Goal: Transaction & Acquisition: Download file/media

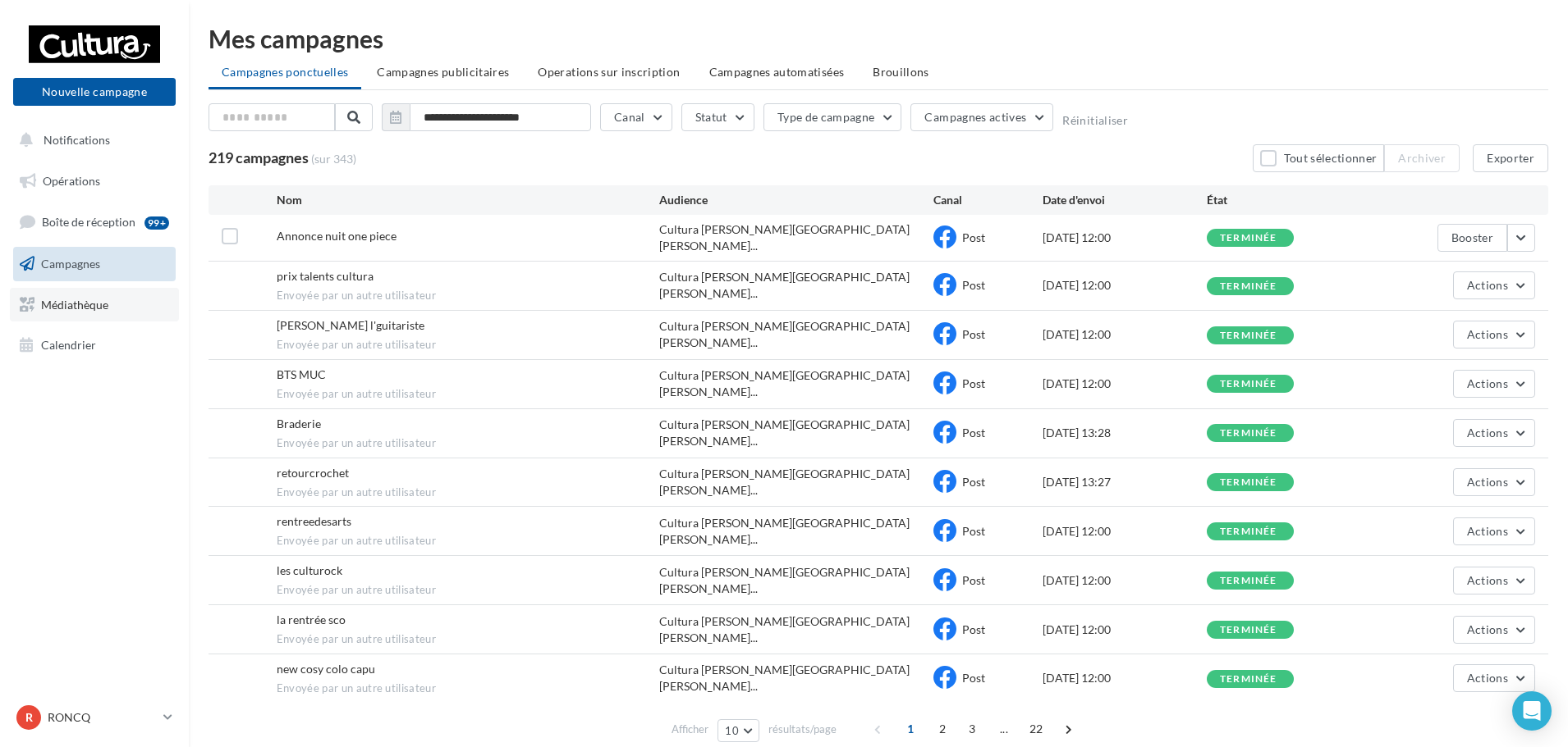
click at [74, 310] on span "Médiathèque" at bounding box center [75, 304] width 68 height 14
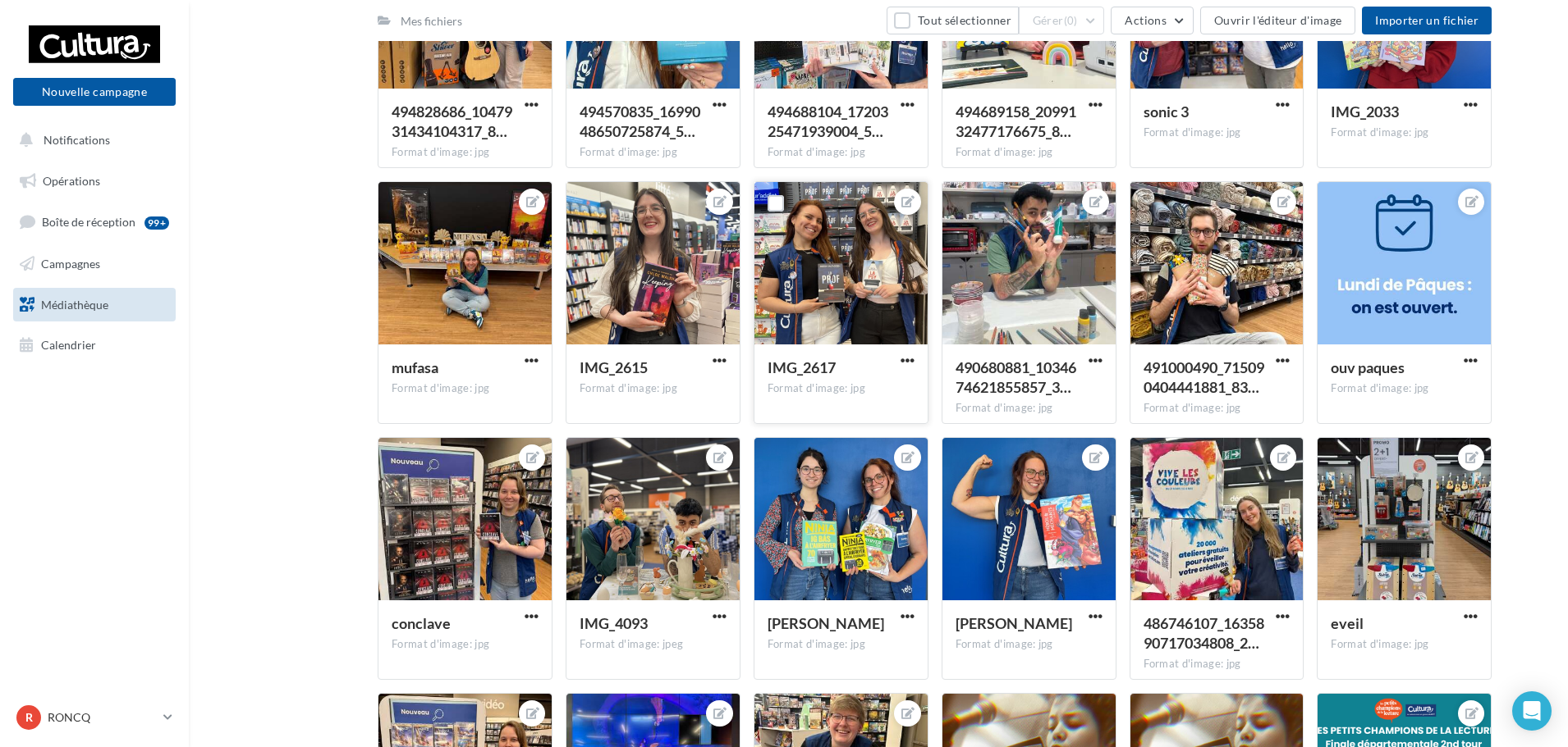
scroll to position [3363, 0]
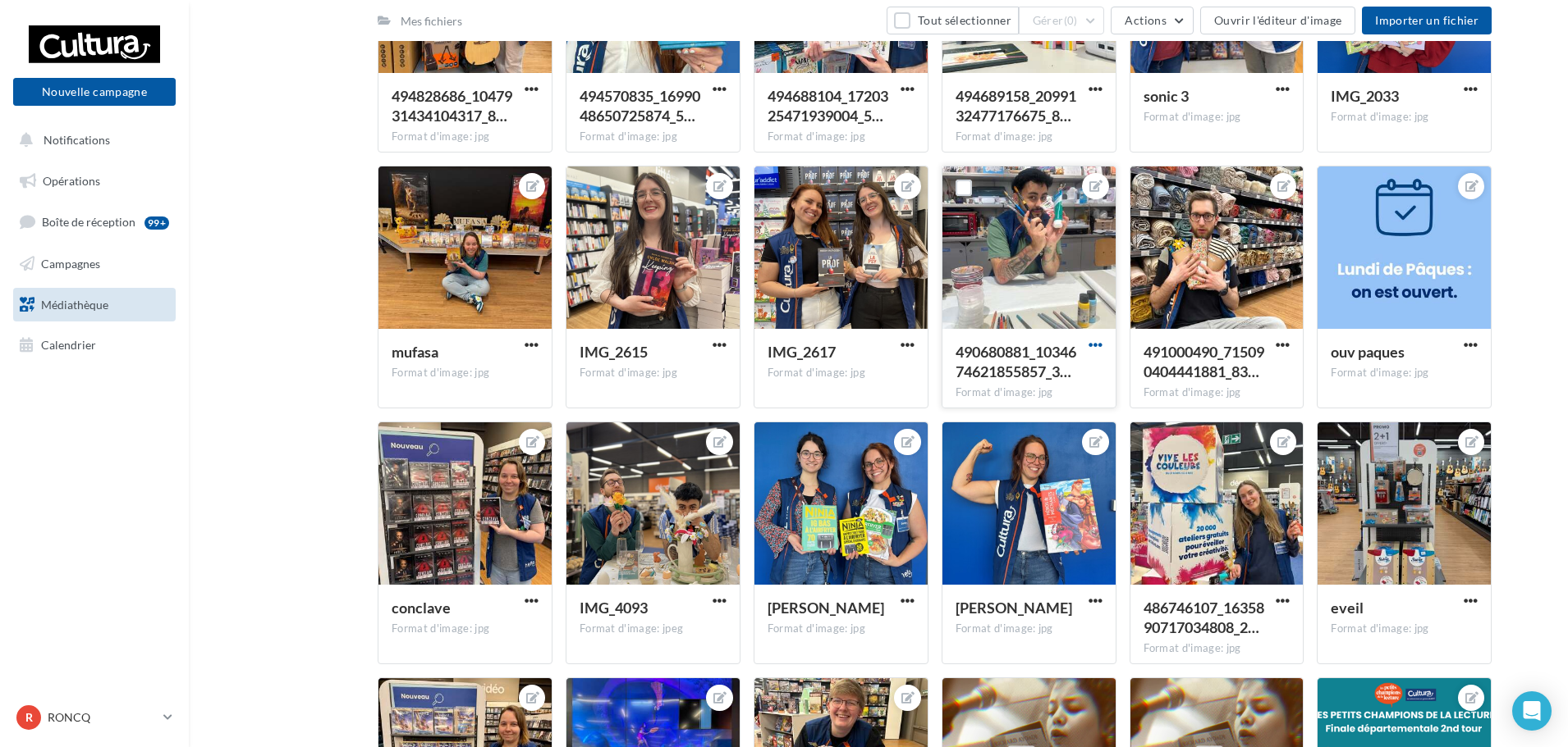
click at [1097, 346] on span "button" at bounding box center [1095, 345] width 14 height 14
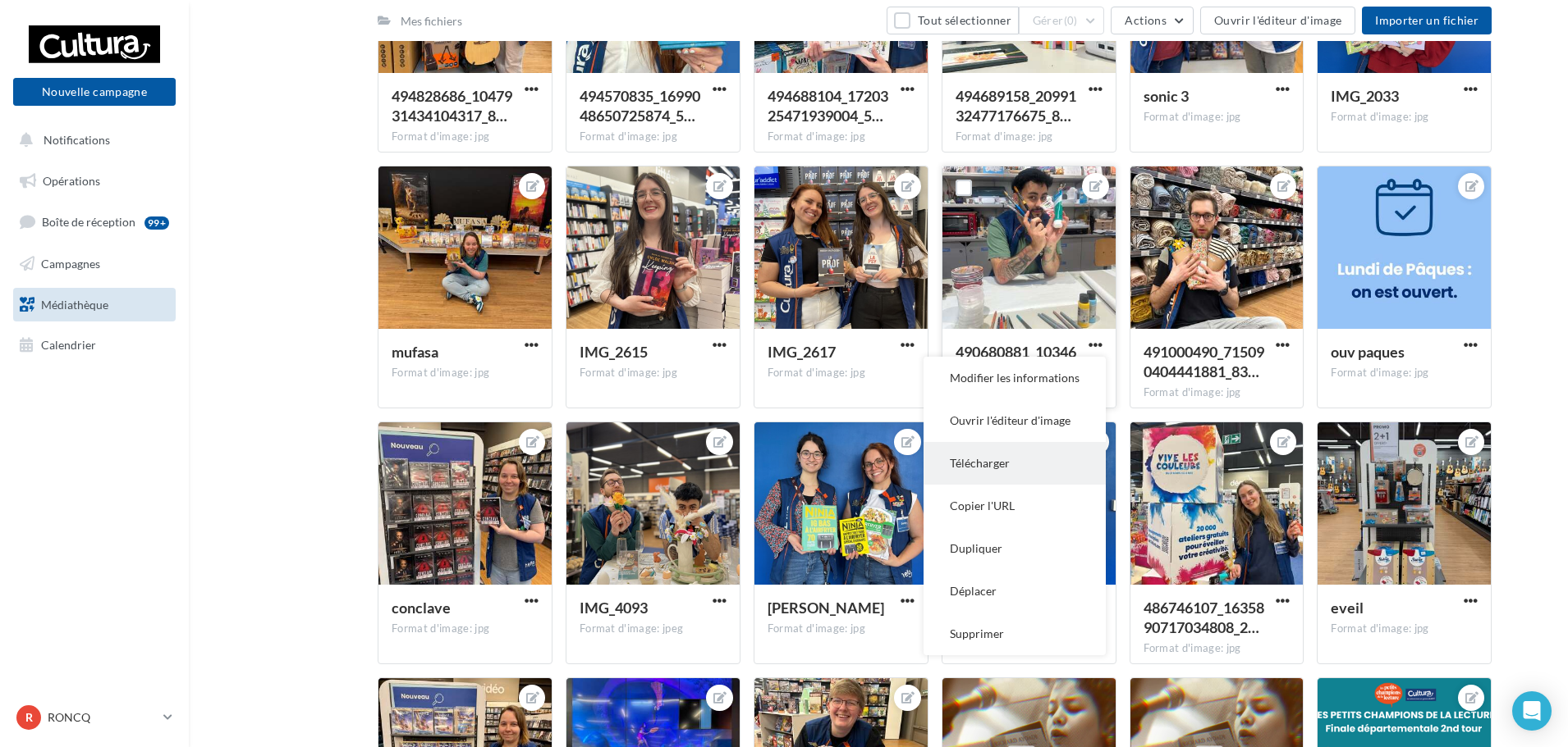
click at [997, 470] on button "Télécharger" at bounding box center [1015, 463] width 183 height 43
